Goal: Information Seeking & Learning: Find contact information

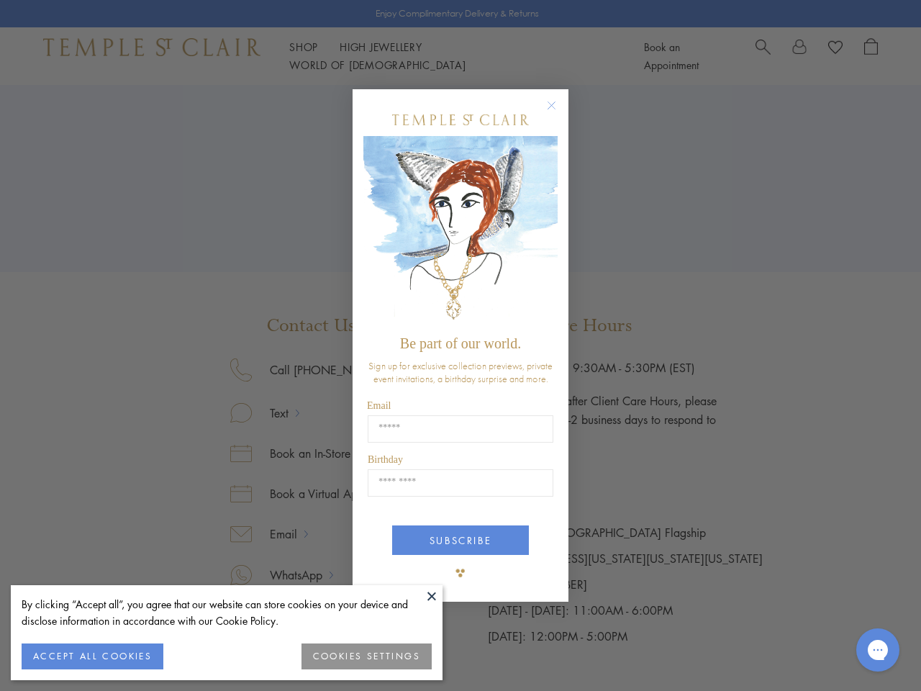
click at [461, 345] on span "Be part of our world." at bounding box center [460, 343] width 121 height 16
click at [432, 596] on button at bounding box center [432, 596] width 22 height 22
click at [92, 656] on button "ACCEPT ALL COOKIES" at bounding box center [93, 656] width 142 height 26
click at [367, 656] on div "Close dialog Be part of our world. Sign up for exclusive collection previews, p…" at bounding box center [460, 345] width 921 height 691
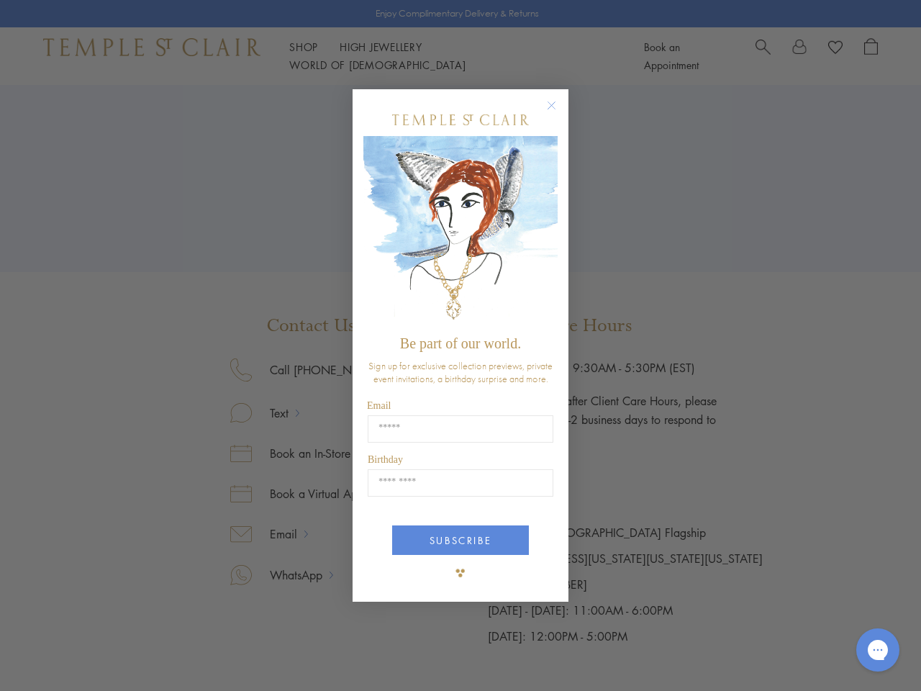
click at [559, 112] on icon "Close dialog" at bounding box center [552, 105] width 18 height 18
click at [461, 541] on button "SUBSCRIBE" at bounding box center [460, 540] width 137 height 30
click at [878, 650] on icon "Gorgias live chat" at bounding box center [878, 650] width 14 height 14
